Goal: Use online tool/utility: Utilize a website feature to perform a specific function

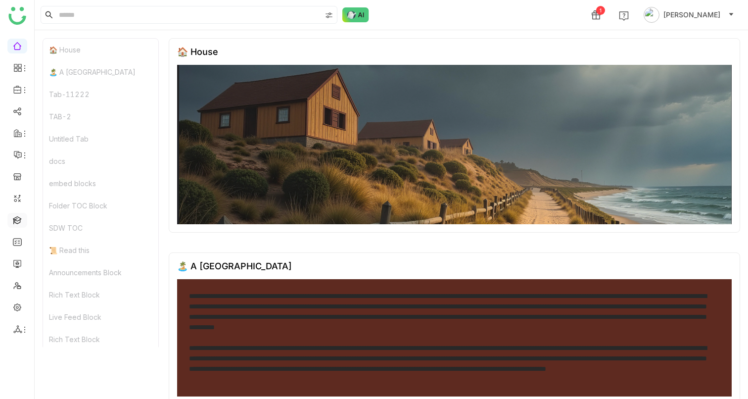
click at [14, 219] on link at bounding box center [17, 219] width 9 height 8
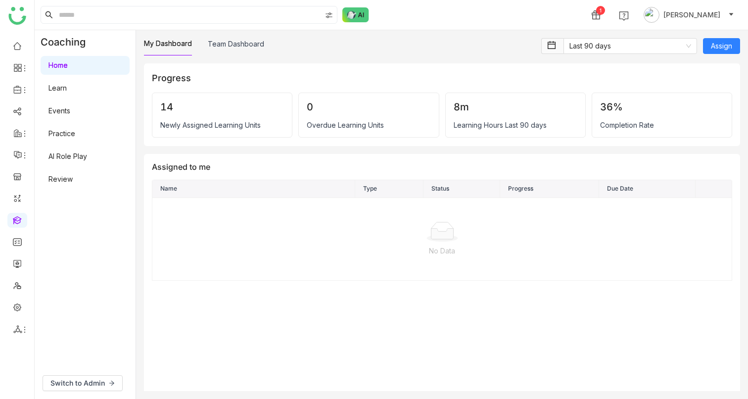
click at [84, 155] on link "AI Role Play" at bounding box center [67, 156] width 39 height 8
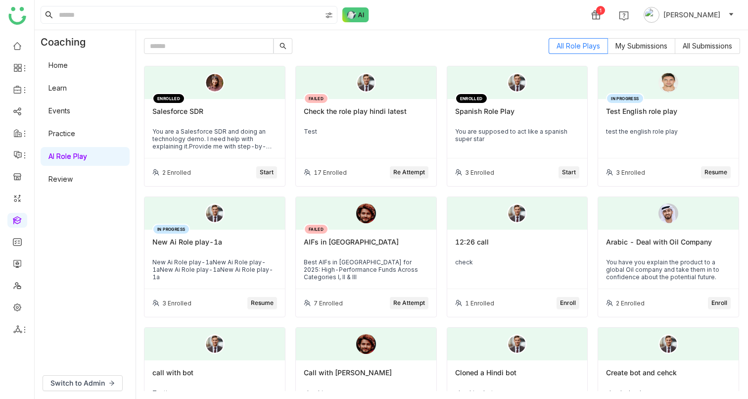
click at [271, 169] on span "Start" at bounding box center [267, 172] width 14 height 9
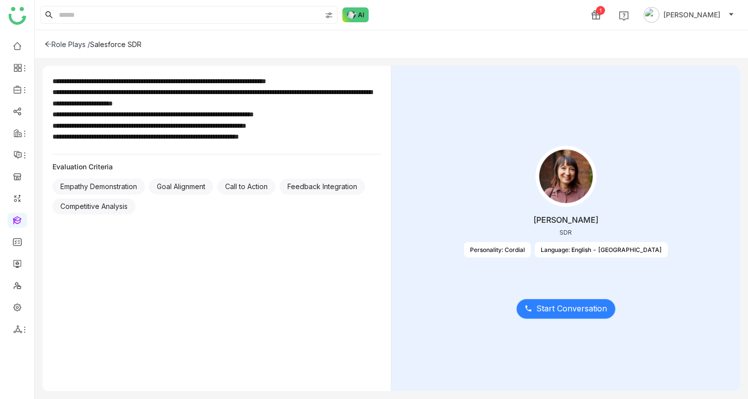
click at [548, 305] on span "Start Conversation" at bounding box center [571, 308] width 71 height 12
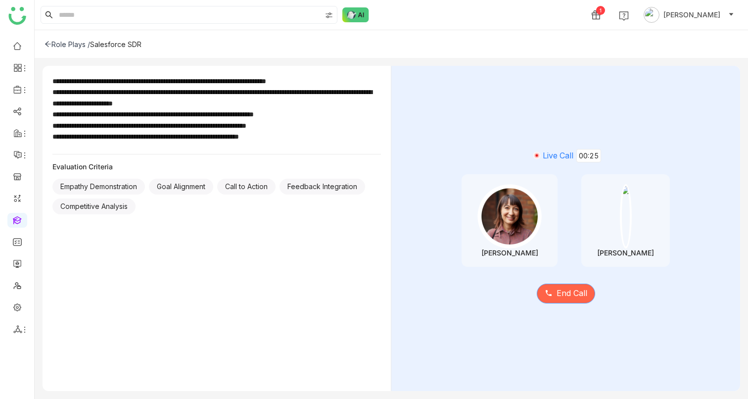
click at [547, 293] on icon at bounding box center [549, 293] width 8 height 8
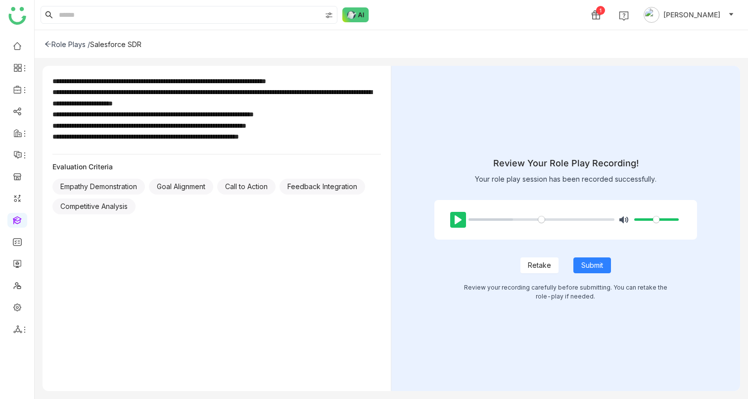
click at [461, 227] on button "Pause Play" at bounding box center [458, 220] width 16 height 16
type input "***"
click at [598, 267] on span "Submit" at bounding box center [592, 265] width 22 height 11
